Goal: Task Accomplishment & Management: Use online tool/utility

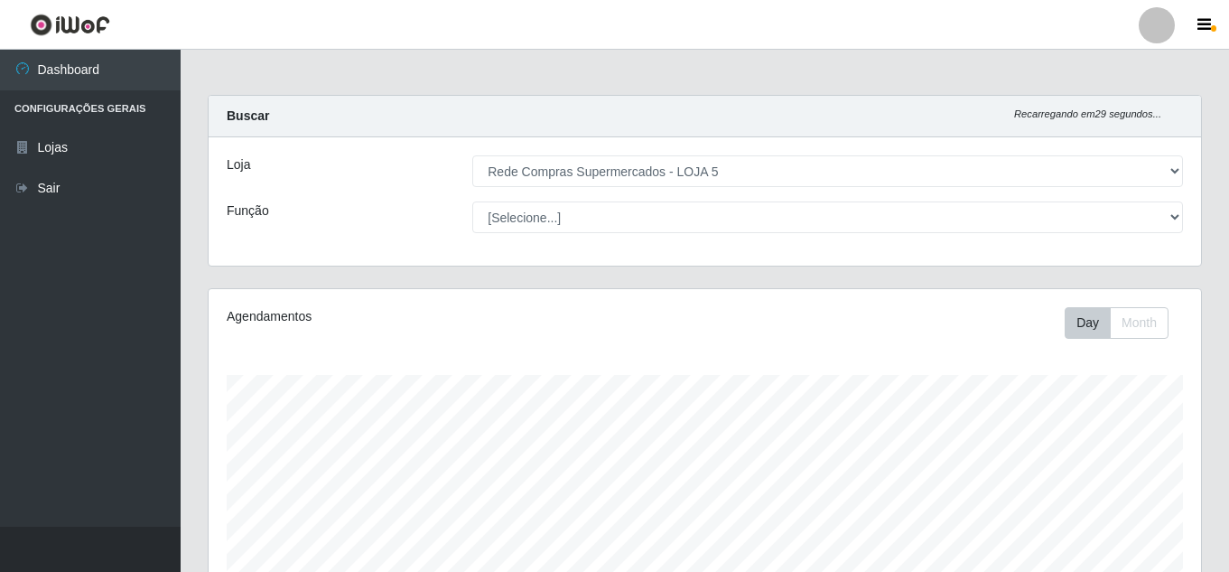
select select "397"
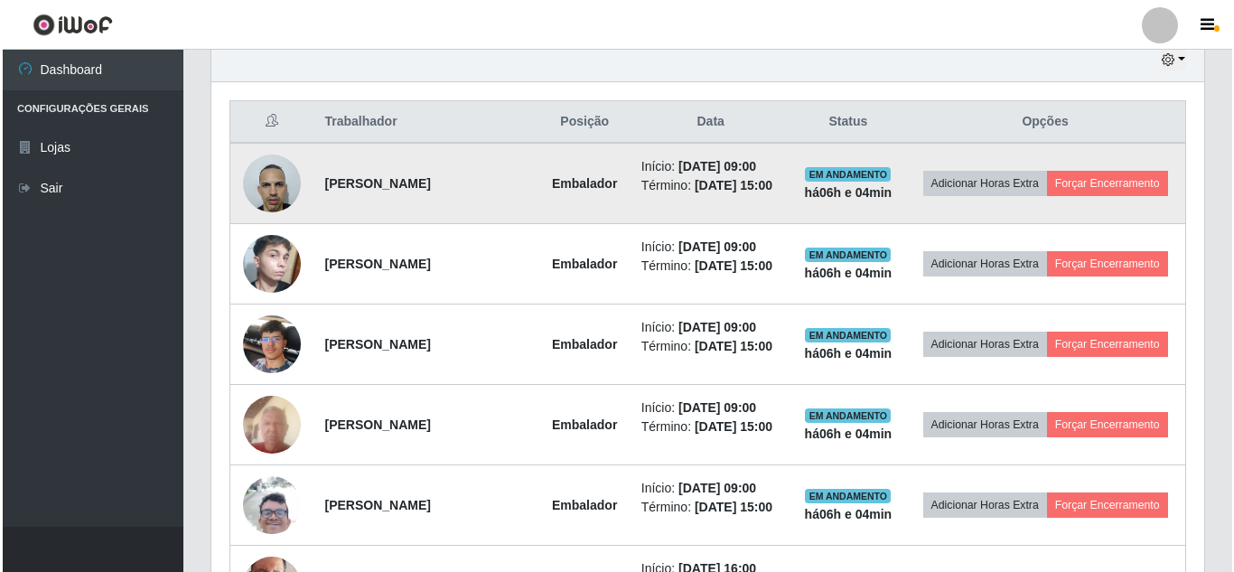
scroll to position [375, 993]
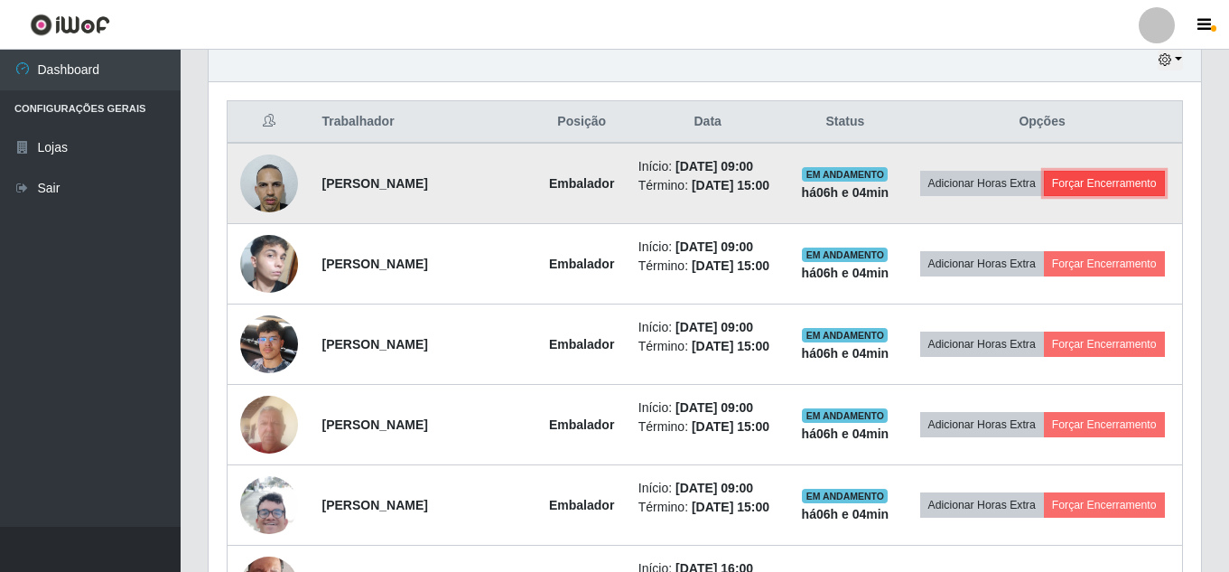
click at [1104, 187] on button "Forçar Encerramento" at bounding box center [1104, 183] width 121 height 25
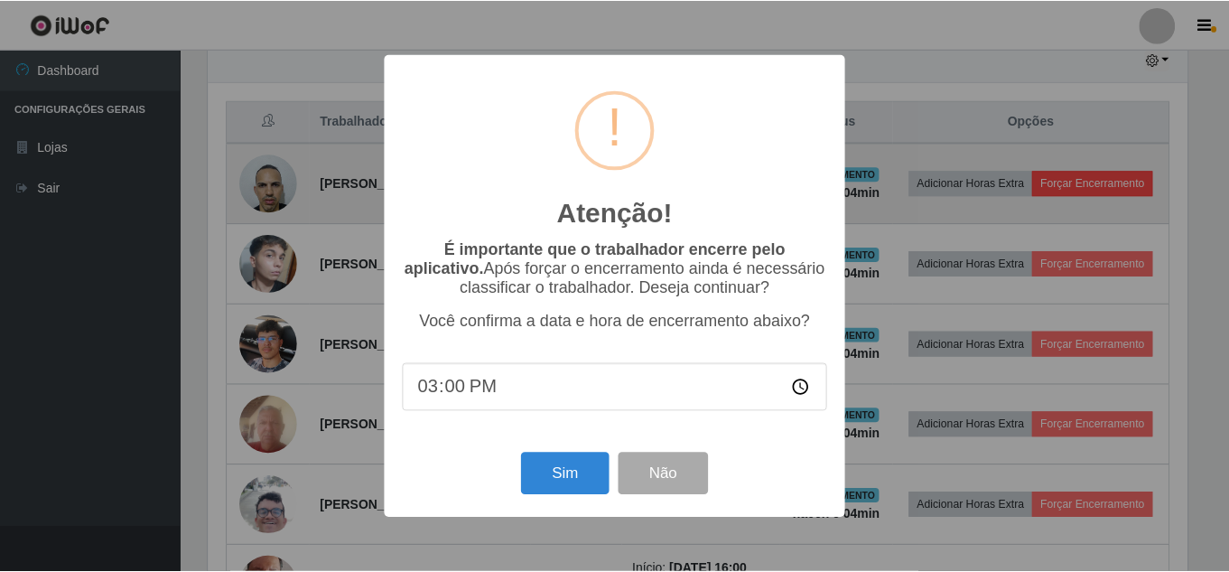
scroll to position [375, 984]
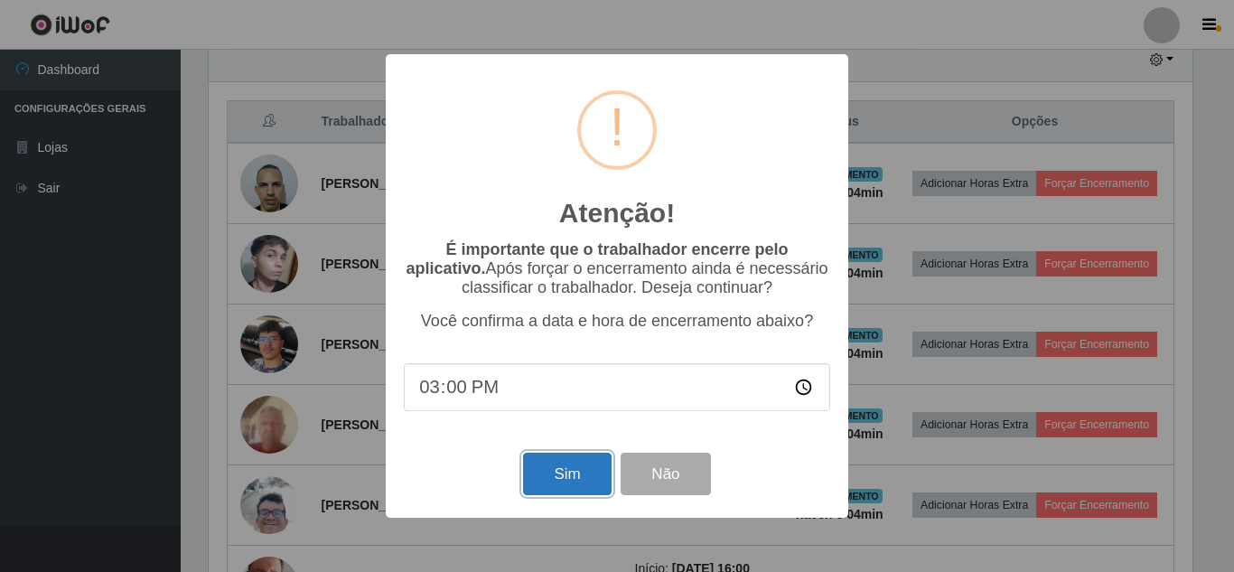
click at [557, 469] on button "Sim" at bounding box center [567, 474] width 88 height 42
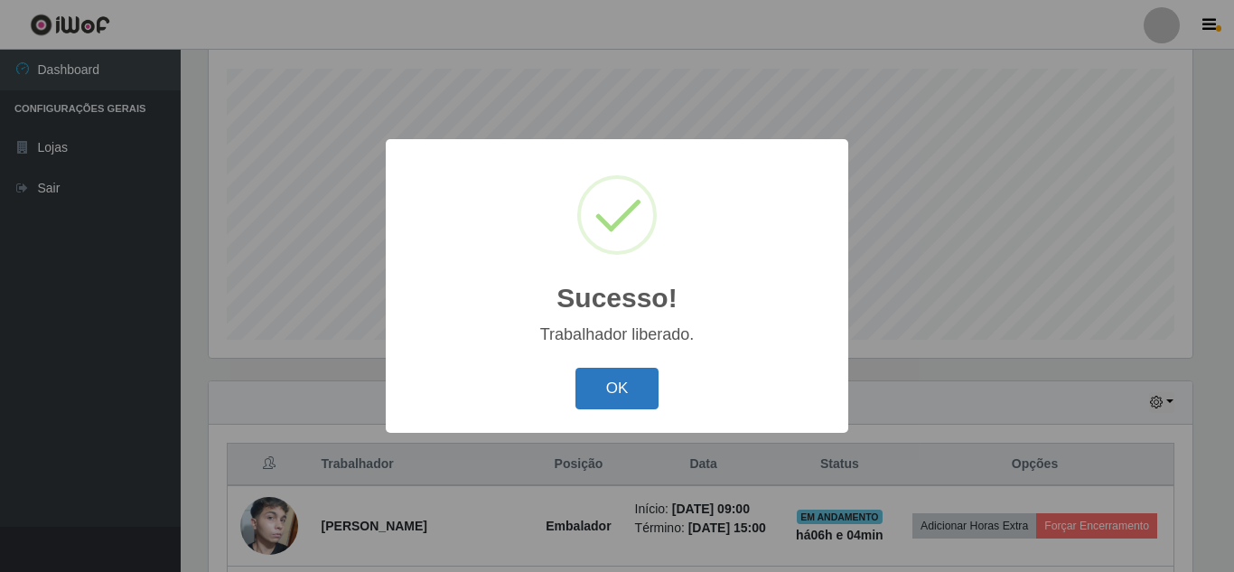
click at [630, 386] on button "OK" at bounding box center [617, 389] width 84 height 42
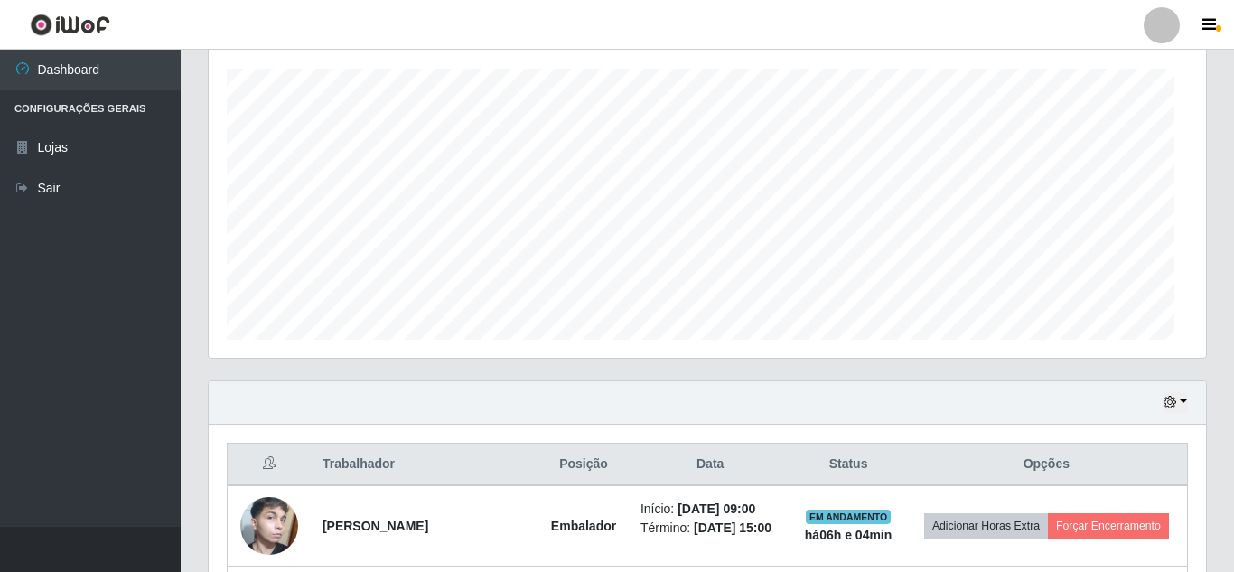
scroll to position [375, 993]
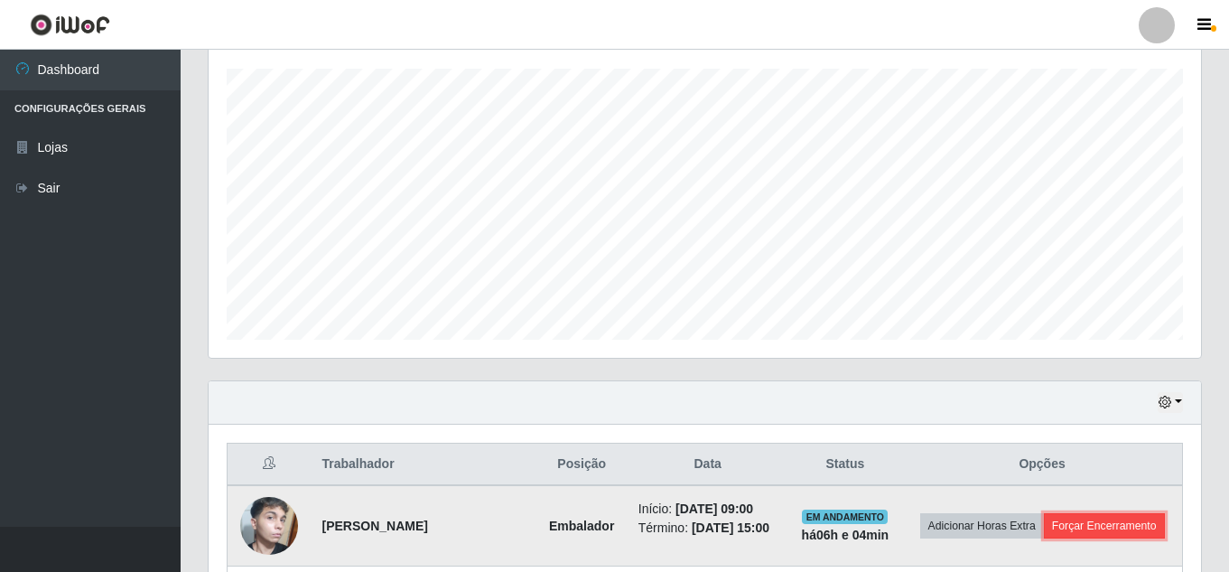
click at [1088, 522] on button "Forçar Encerramento" at bounding box center [1104, 525] width 121 height 25
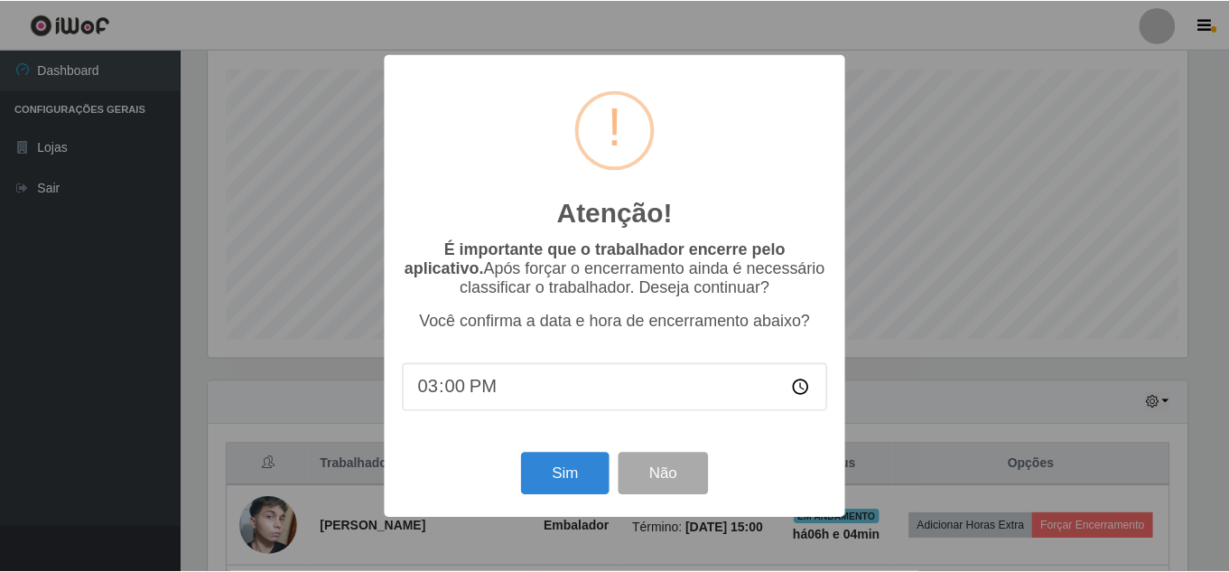
scroll to position [375, 984]
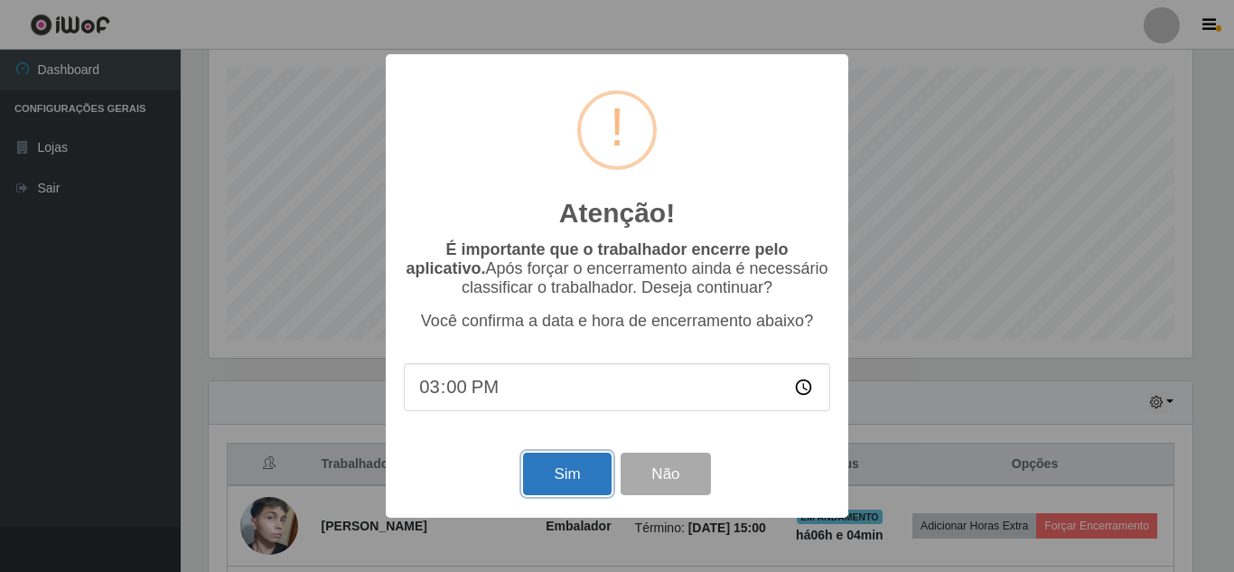
click at [571, 481] on button "Sim" at bounding box center [567, 474] width 88 height 42
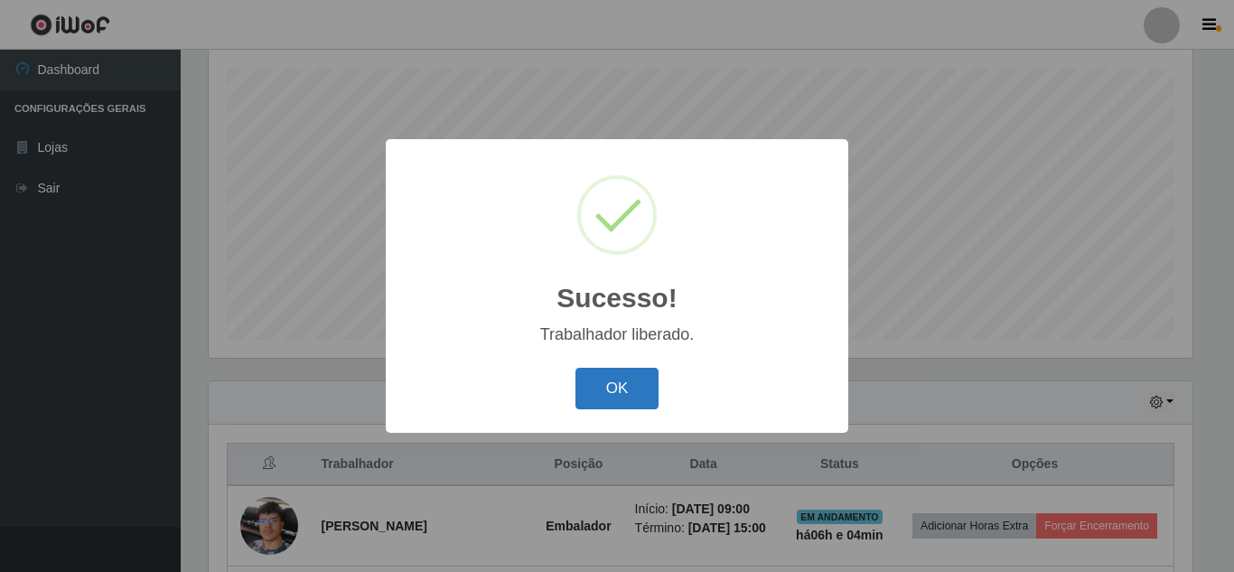
click at [623, 385] on button "OK" at bounding box center [617, 389] width 84 height 42
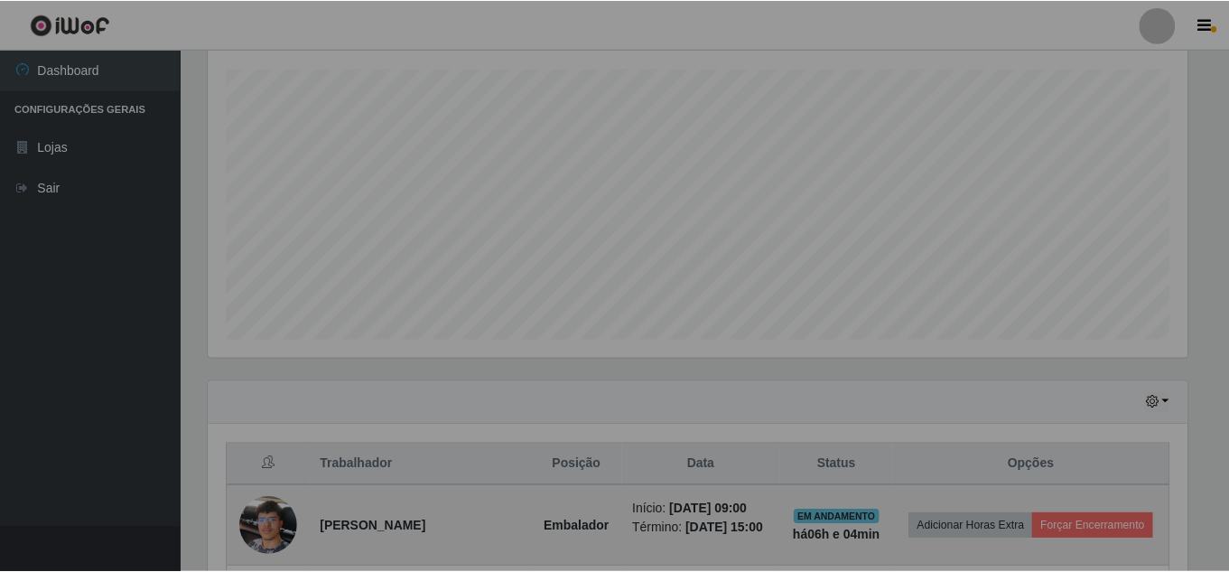
scroll to position [375, 993]
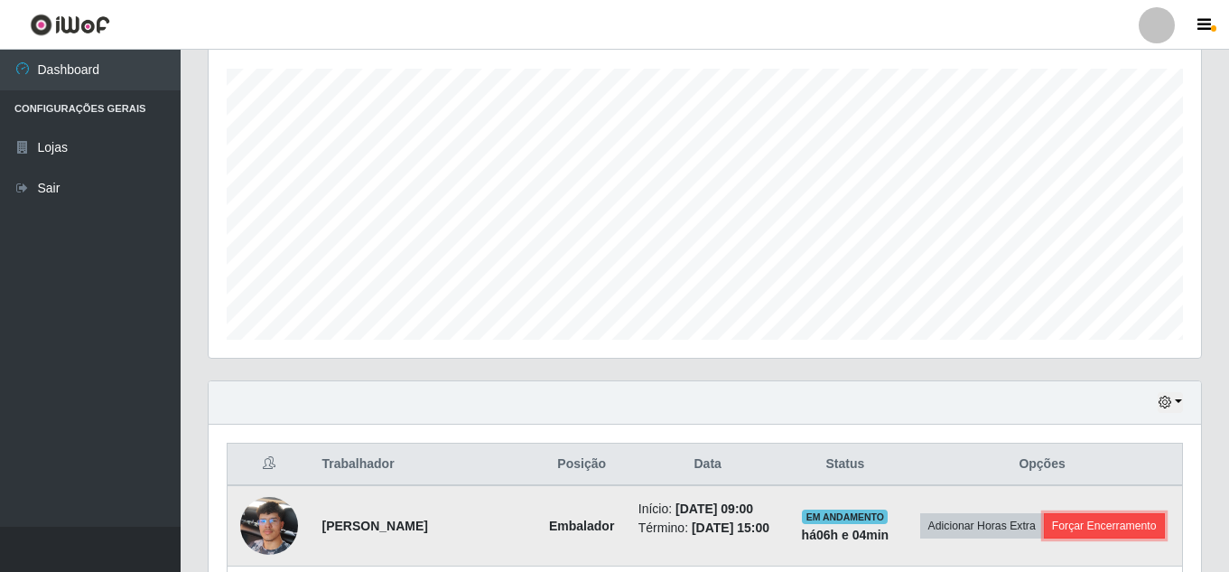
click at [1121, 523] on button "Forçar Encerramento" at bounding box center [1104, 525] width 121 height 25
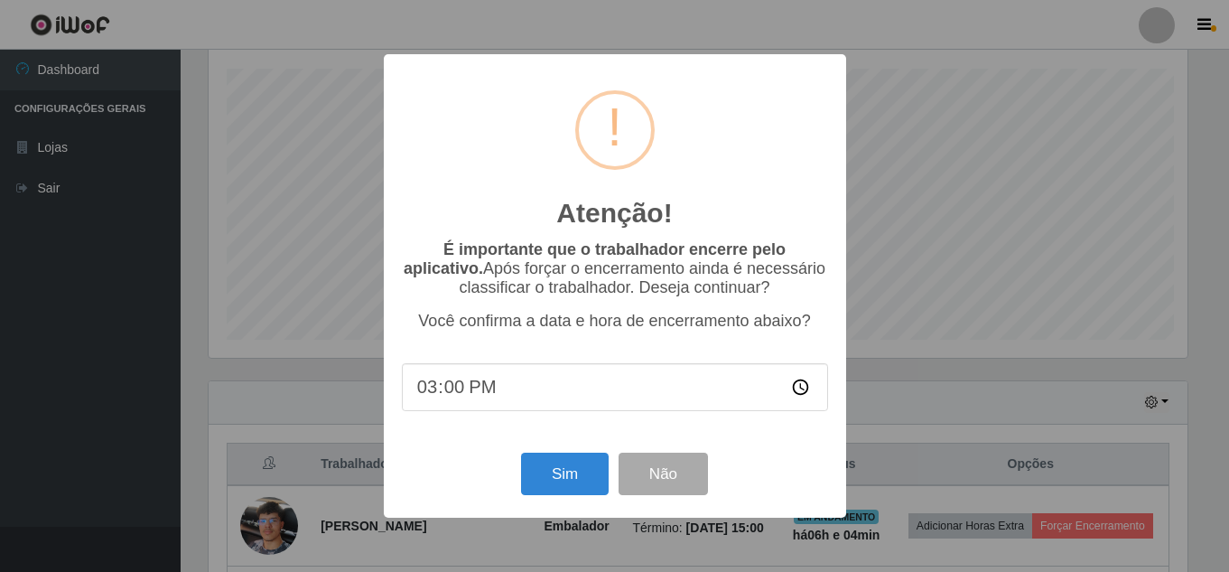
scroll to position [375, 984]
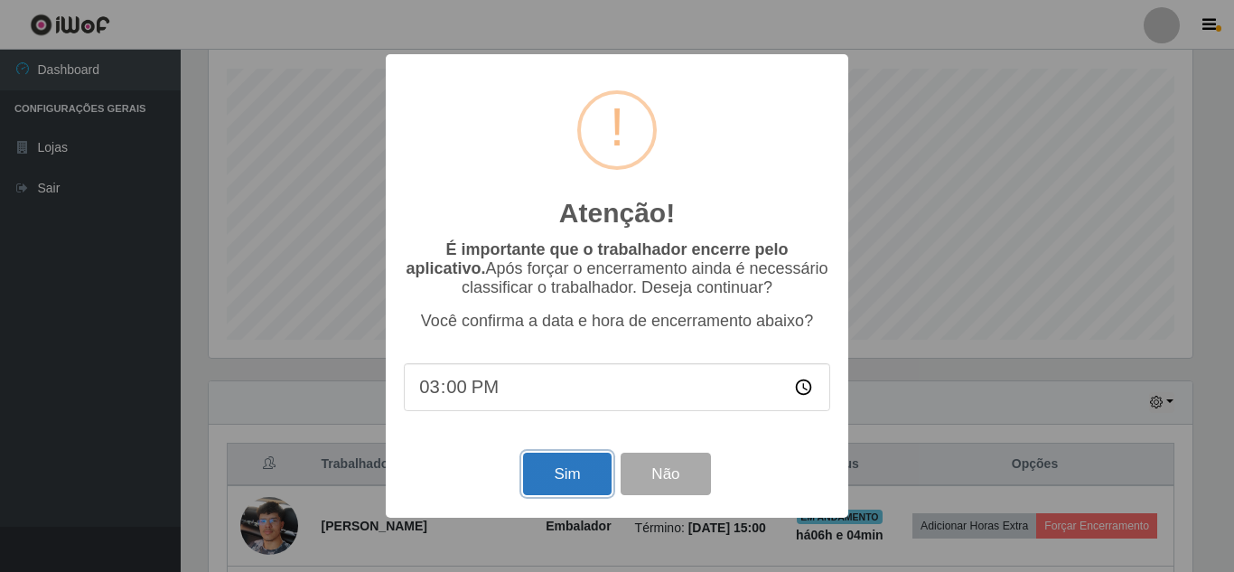
drag, startPoint x: 574, startPoint y: 480, endPoint x: 669, endPoint y: 488, distance: 96.1
click at [574, 479] on button "Sim" at bounding box center [567, 474] width 88 height 42
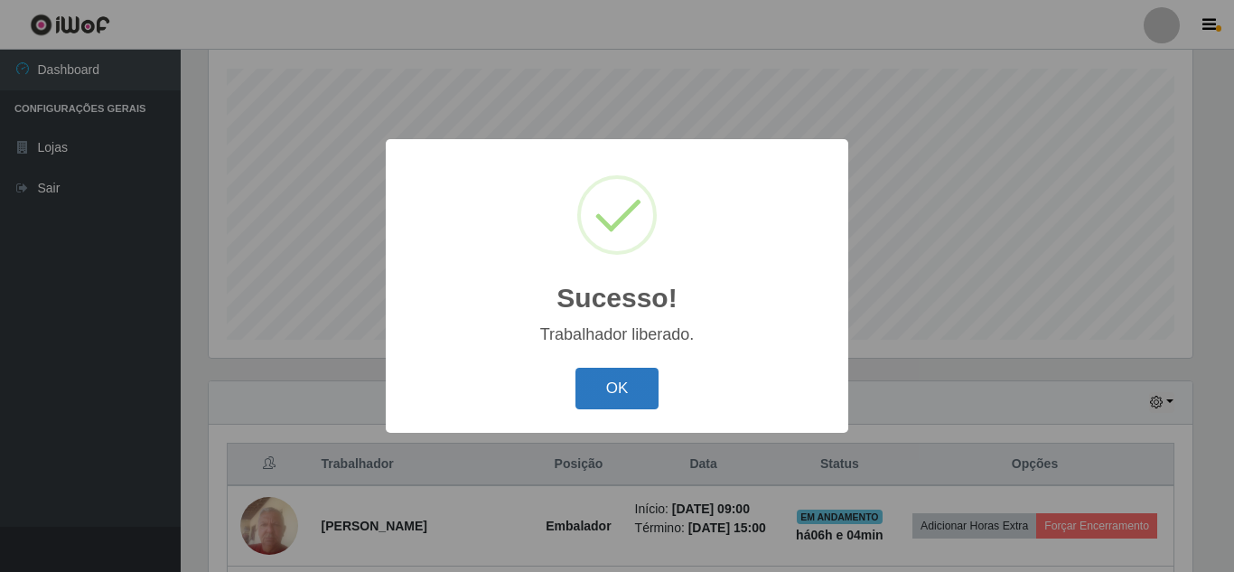
click at [621, 377] on button "OK" at bounding box center [617, 389] width 84 height 42
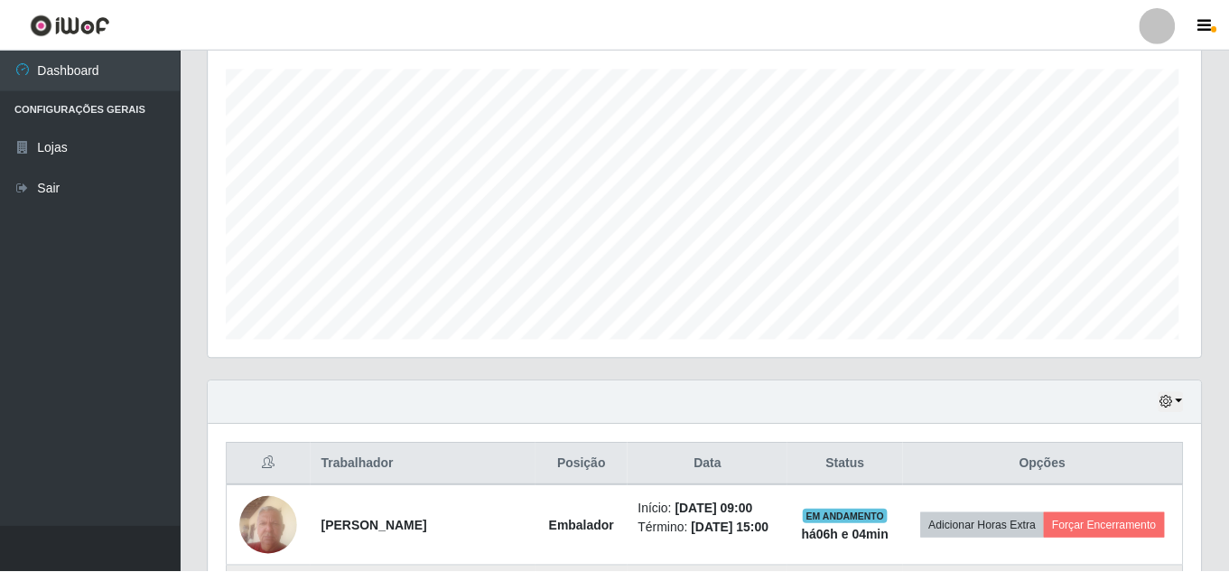
scroll to position [375, 993]
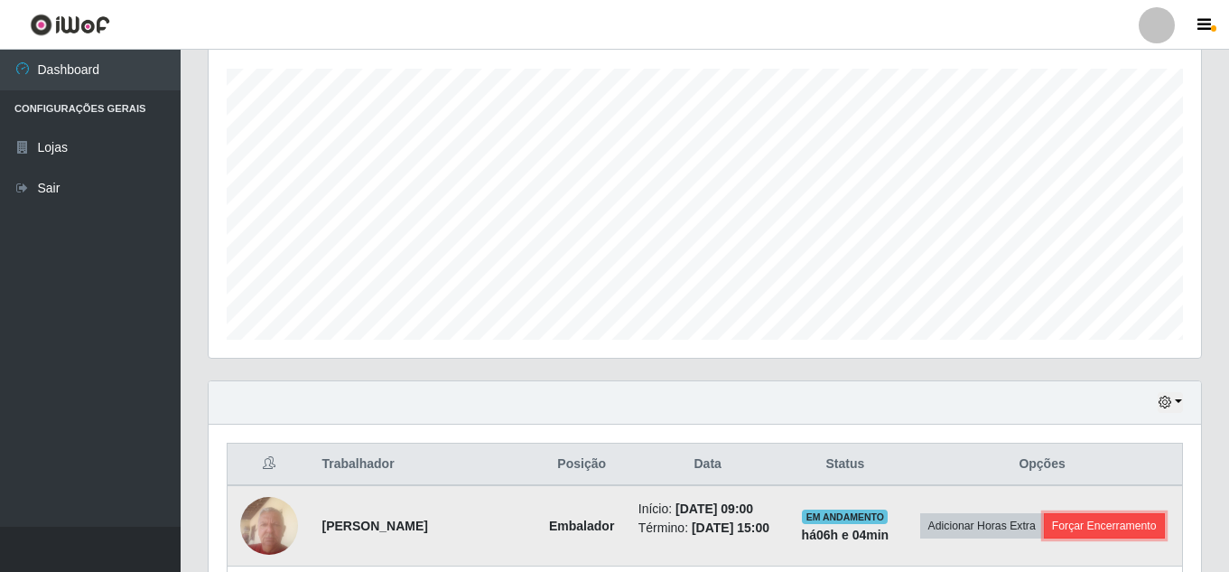
click at [1107, 524] on button "Forçar Encerramento" at bounding box center [1104, 525] width 121 height 25
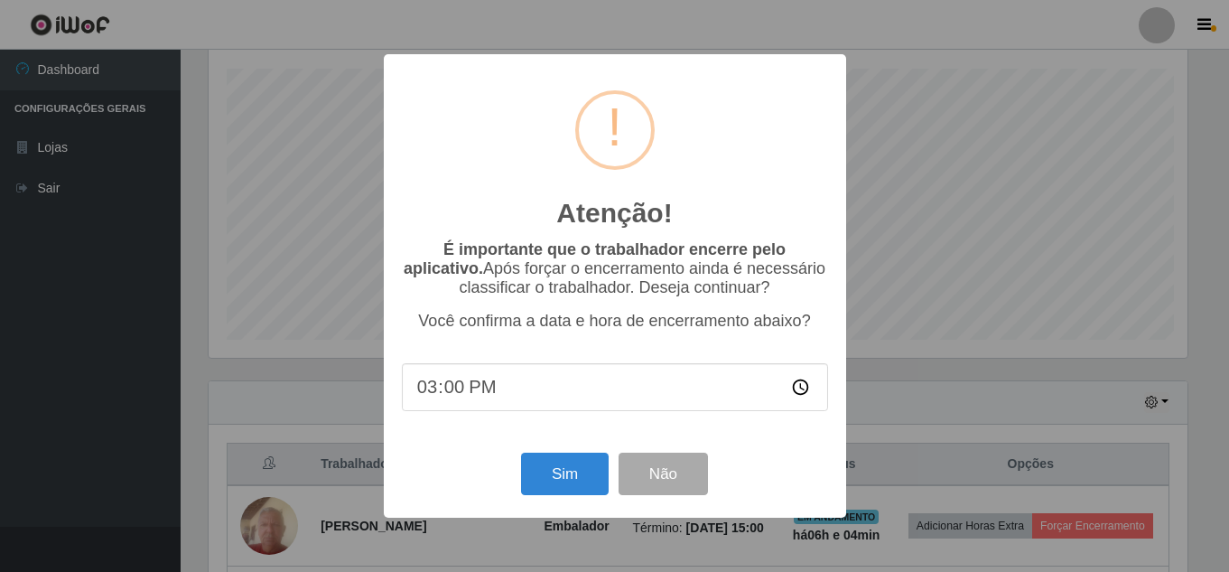
scroll to position [375, 984]
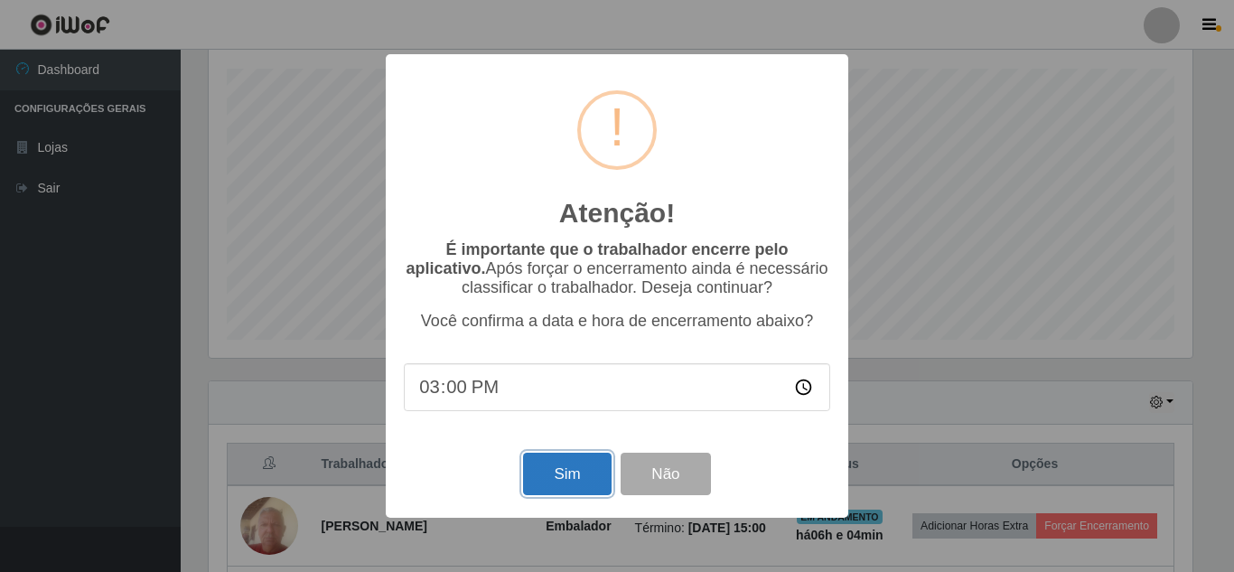
click at [580, 478] on button "Sim" at bounding box center [567, 474] width 88 height 42
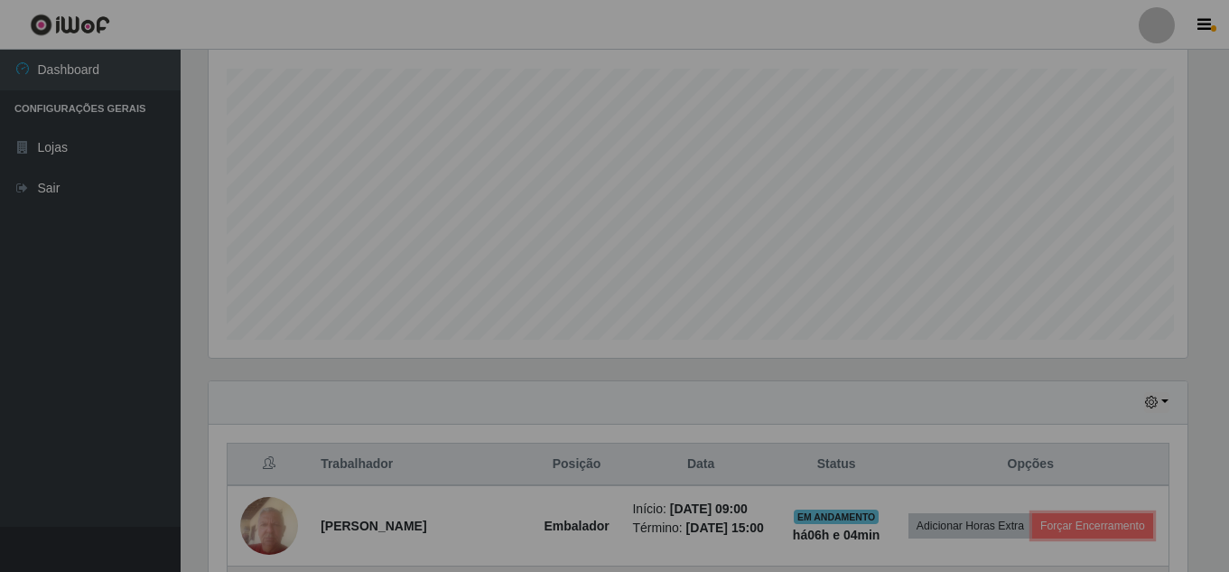
scroll to position [0, 0]
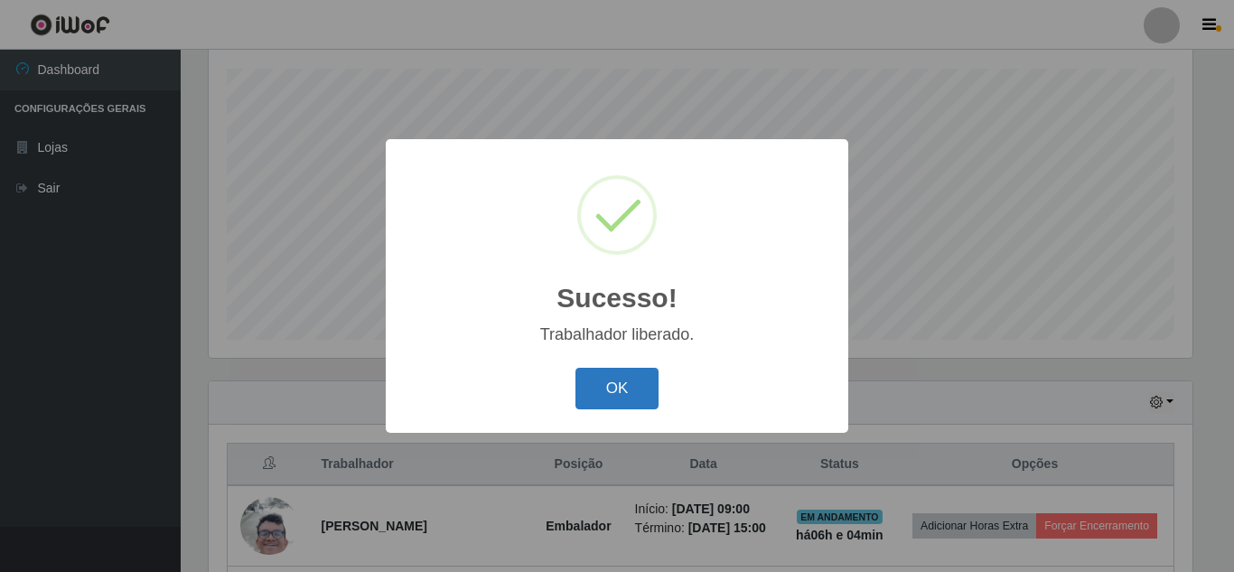
drag, startPoint x: 631, startPoint y: 389, endPoint x: 766, endPoint y: 474, distance: 159.1
click at [636, 389] on button "OK" at bounding box center [617, 389] width 84 height 42
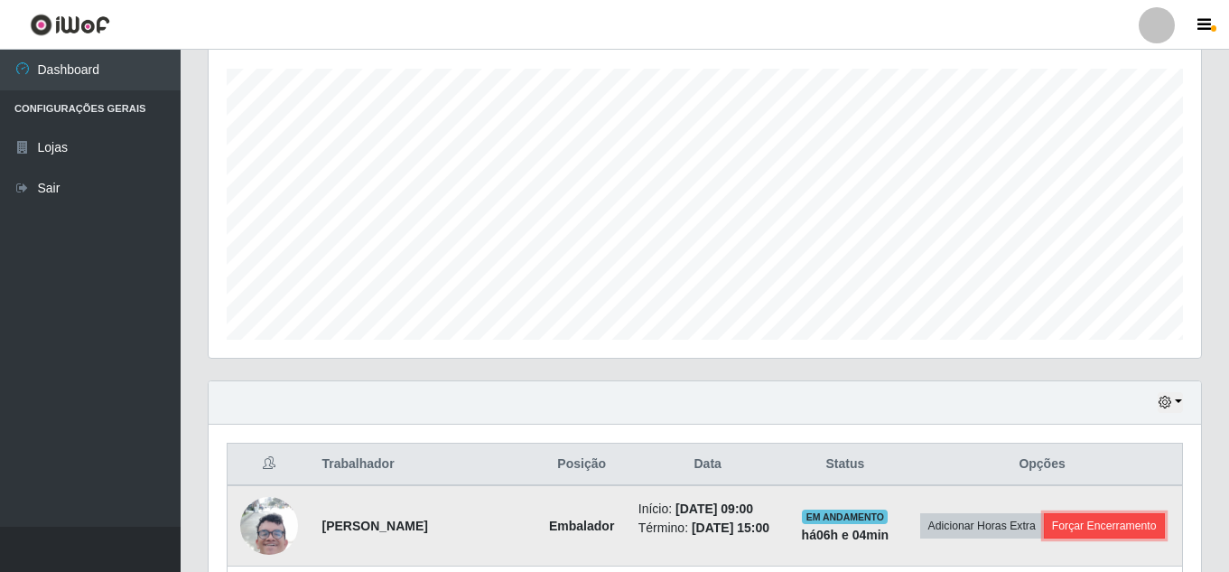
click at [1122, 526] on button "Forçar Encerramento" at bounding box center [1104, 525] width 121 height 25
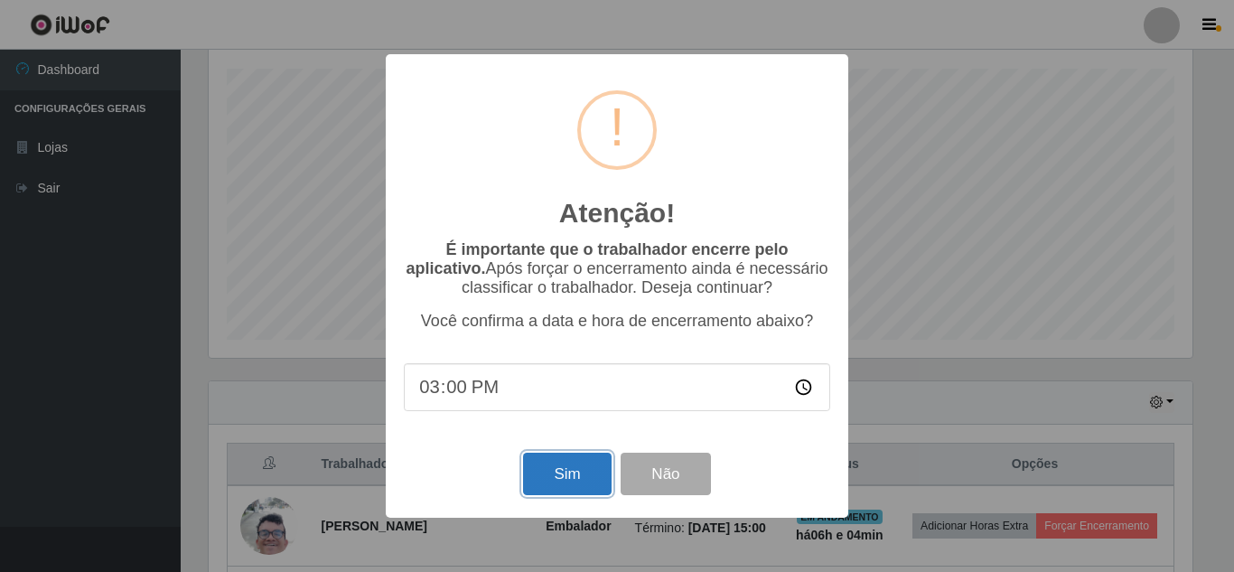
click at [591, 479] on button "Sim" at bounding box center [567, 474] width 88 height 42
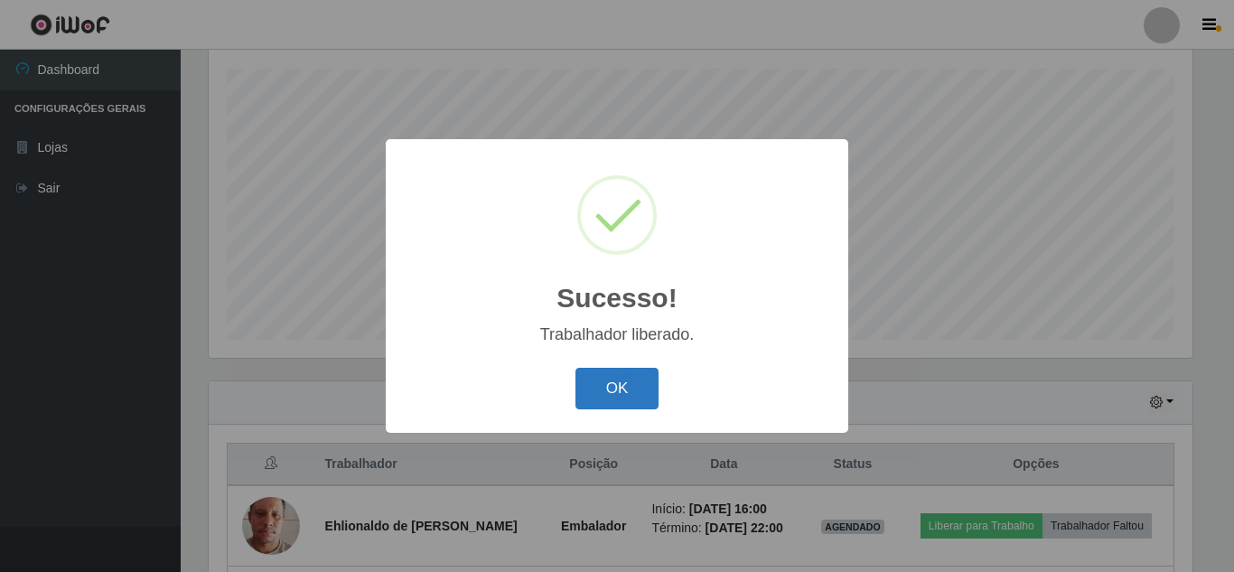
click at [624, 394] on button "OK" at bounding box center [617, 389] width 84 height 42
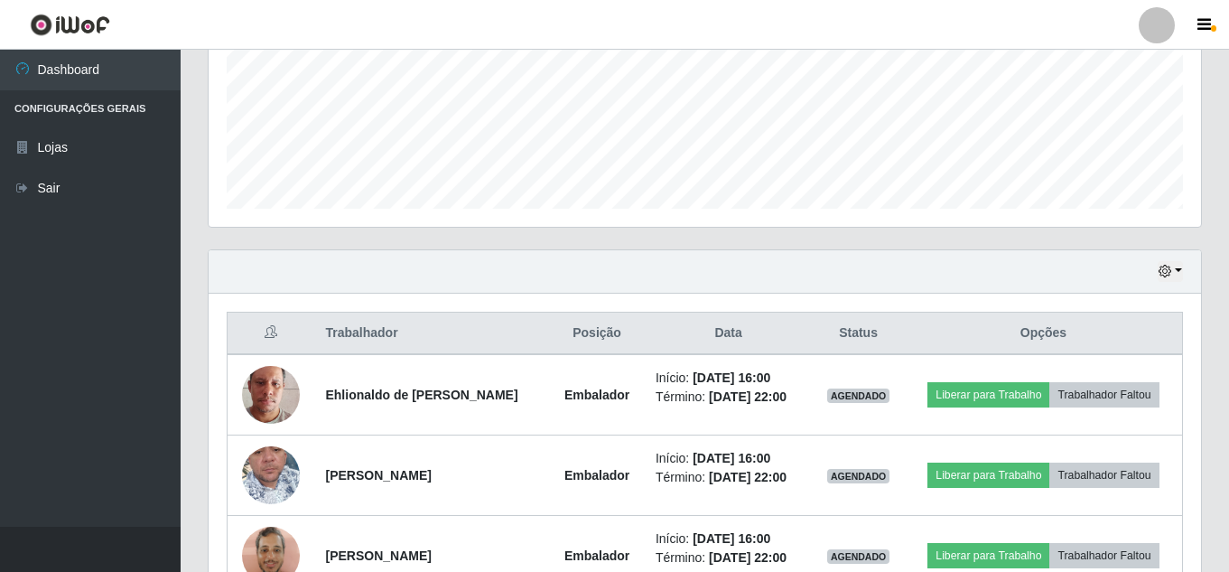
scroll to position [427, 0]
